Goal: Find specific page/section: Find specific page/section

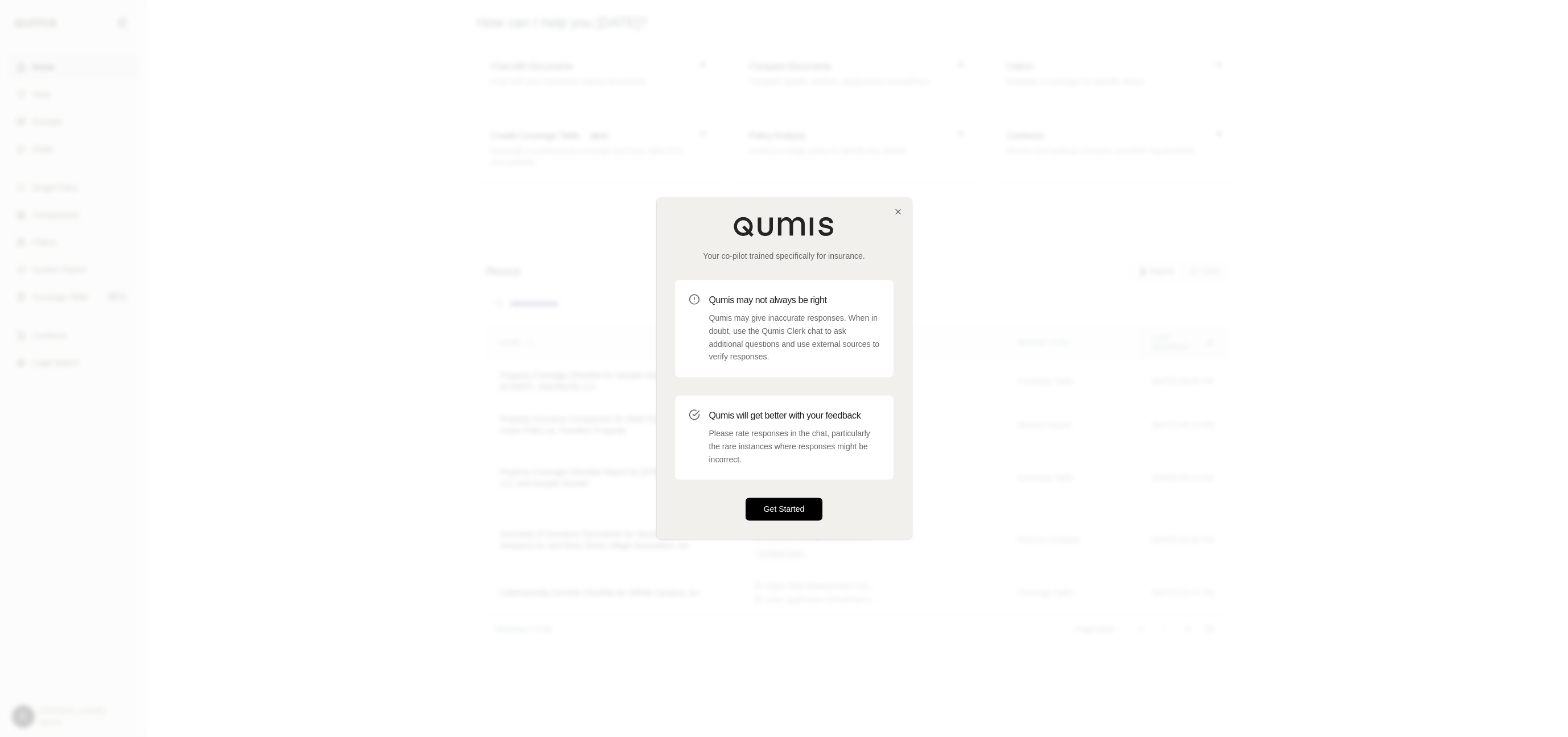
click at [770, 504] on button "Get Started" at bounding box center [784, 510] width 78 height 23
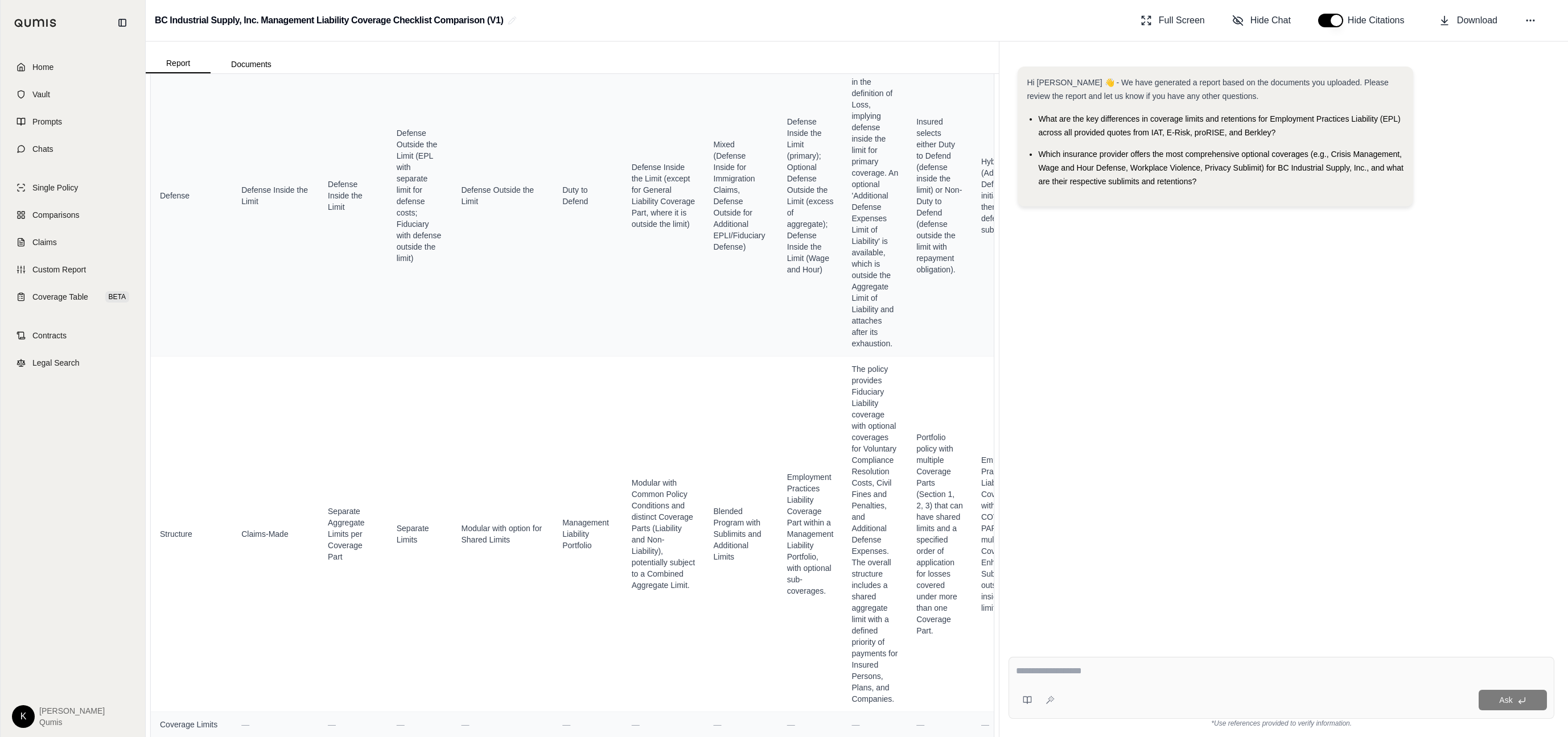
scroll to position [1298, 0]
